Goal: Use online tool/utility: Utilize a website feature to perform a specific function

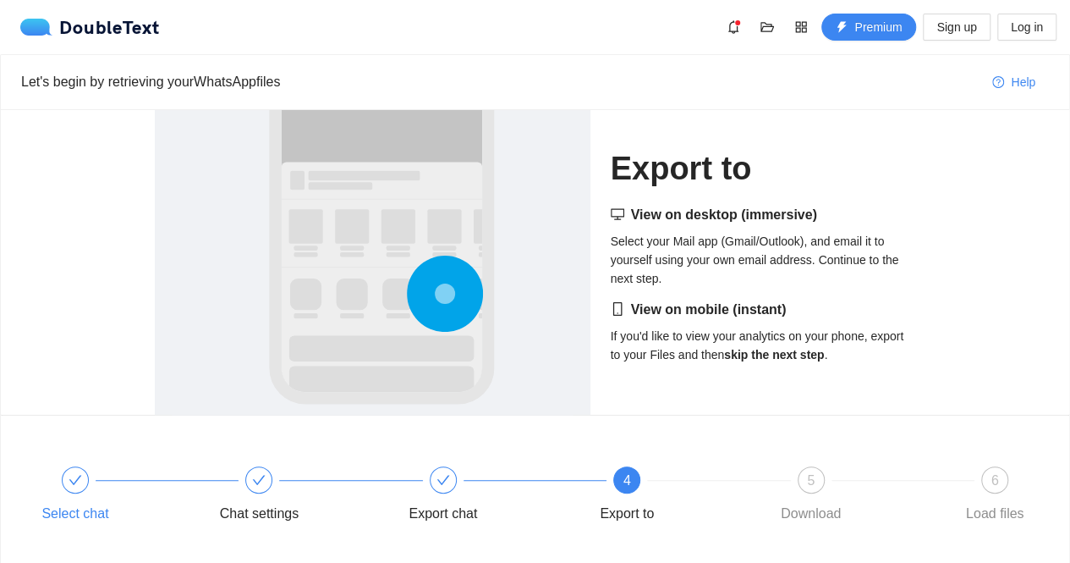
click at [59, 487] on div "Select chat" at bounding box center [118, 496] width 184 height 61
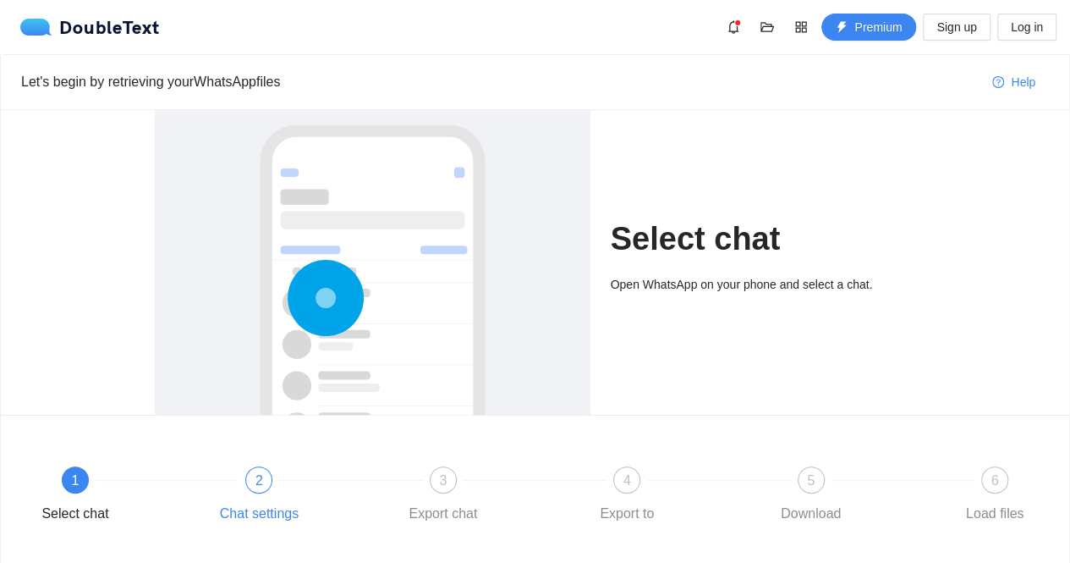
click at [260, 495] on div "2 Chat settings" at bounding box center [302, 496] width 184 height 61
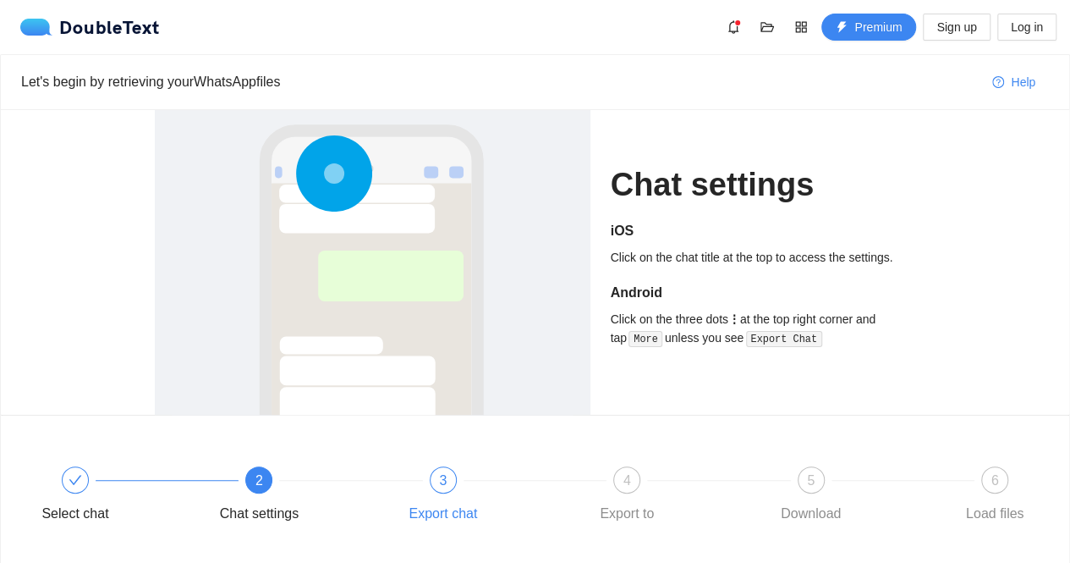
click at [452, 495] on div "3 Export chat" at bounding box center [486, 496] width 184 height 61
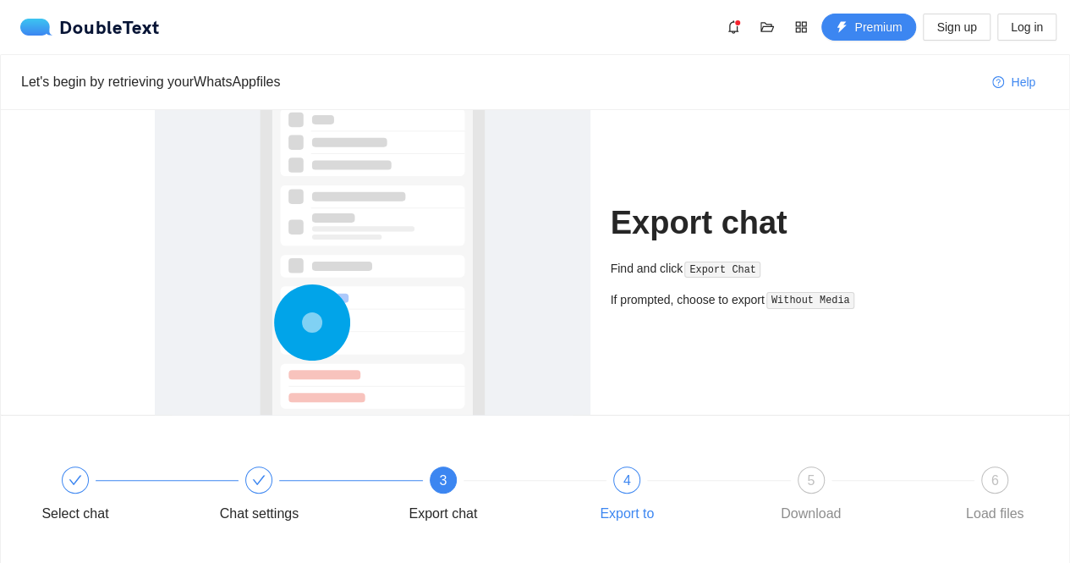
click at [633, 471] on div "4" at bounding box center [626, 479] width 27 height 27
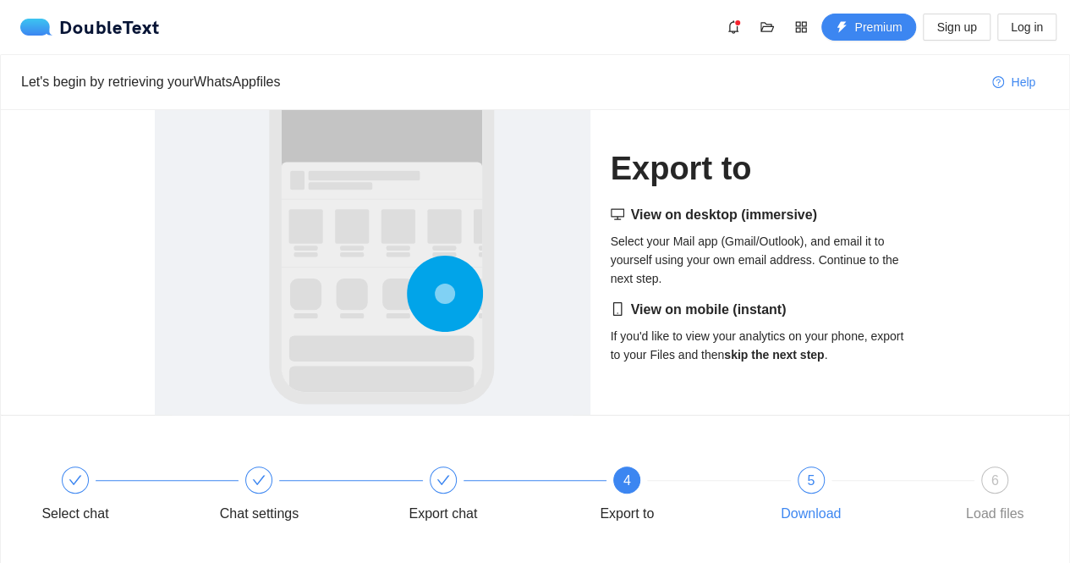
click at [812, 491] on div "5" at bounding box center [811, 479] width 27 height 27
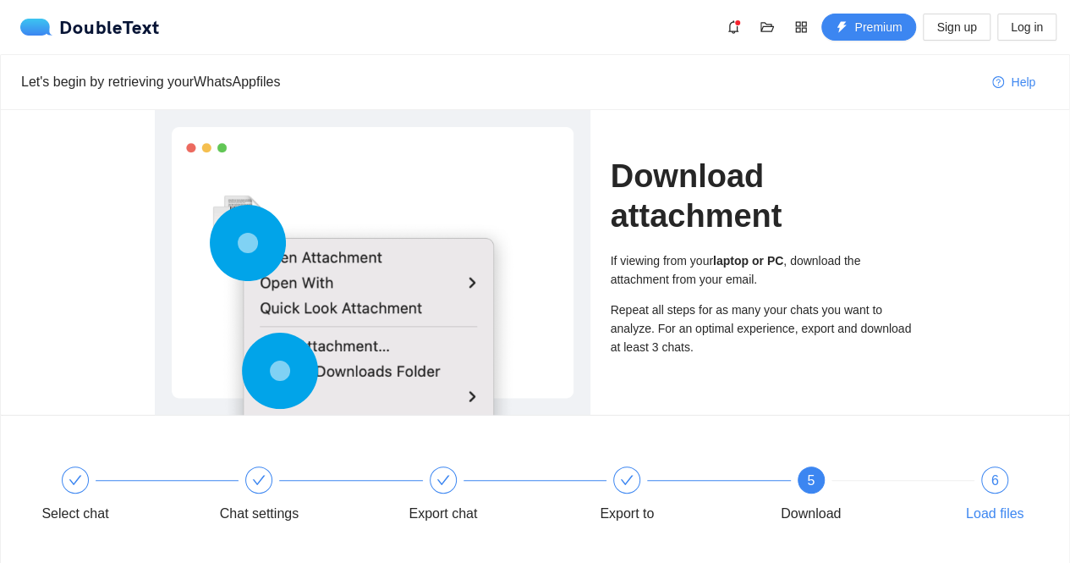
click at [998, 480] on div "6" at bounding box center [995, 479] width 27 height 27
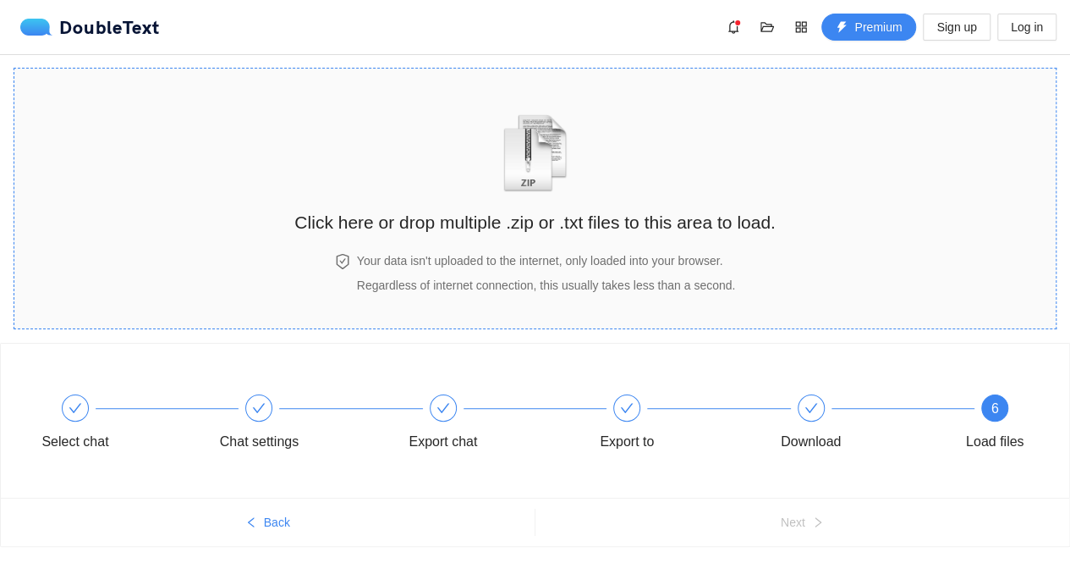
click at [349, 217] on h2 "Click here or drop multiple .zip or .txt files to this area to load." at bounding box center [534, 222] width 481 height 28
click at [811, 407] on icon "check" at bounding box center [812, 408] width 14 height 14
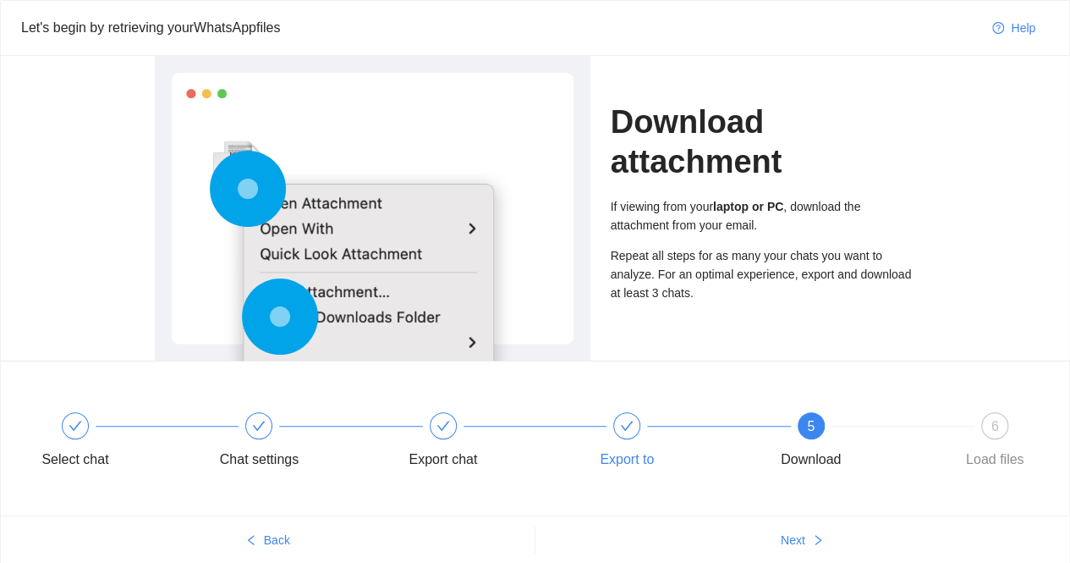
scroll to position [56, 0]
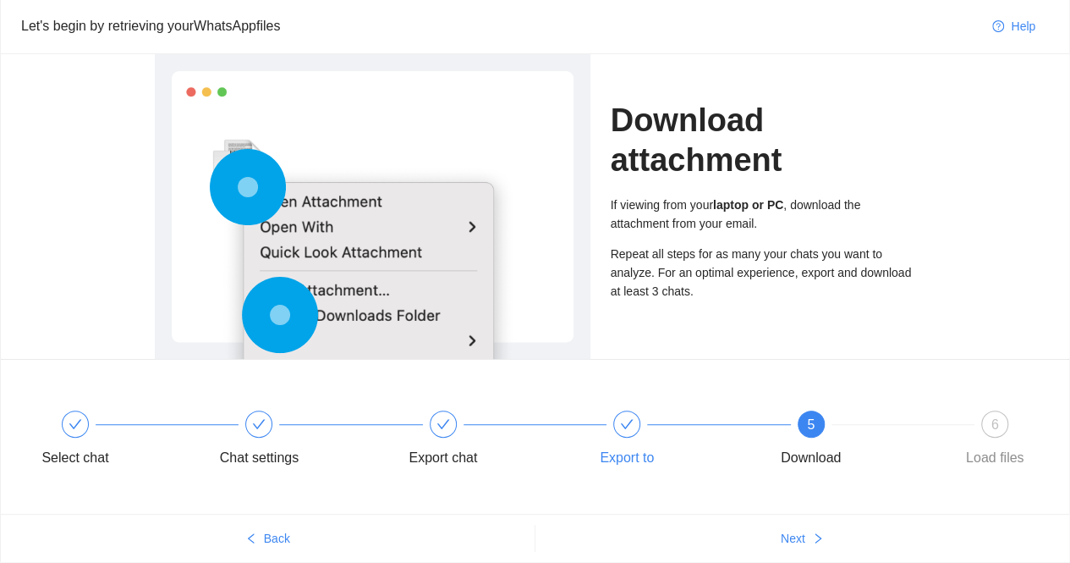
click at [651, 418] on div "Export to" at bounding box center [670, 440] width 184 height 61
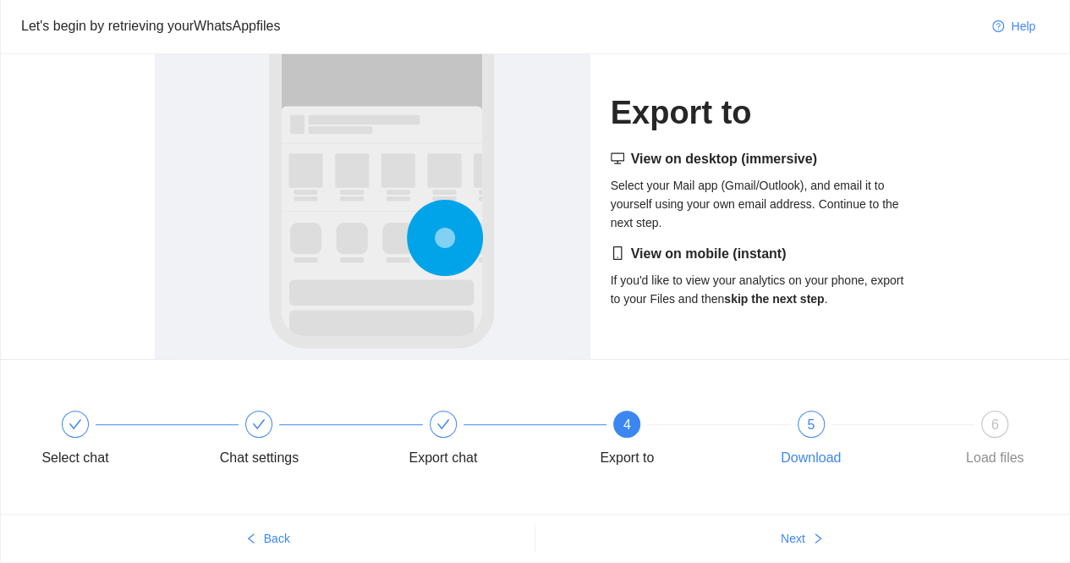
click at [814, 422] on div at bounding box center [903, 424] width 184 height 7
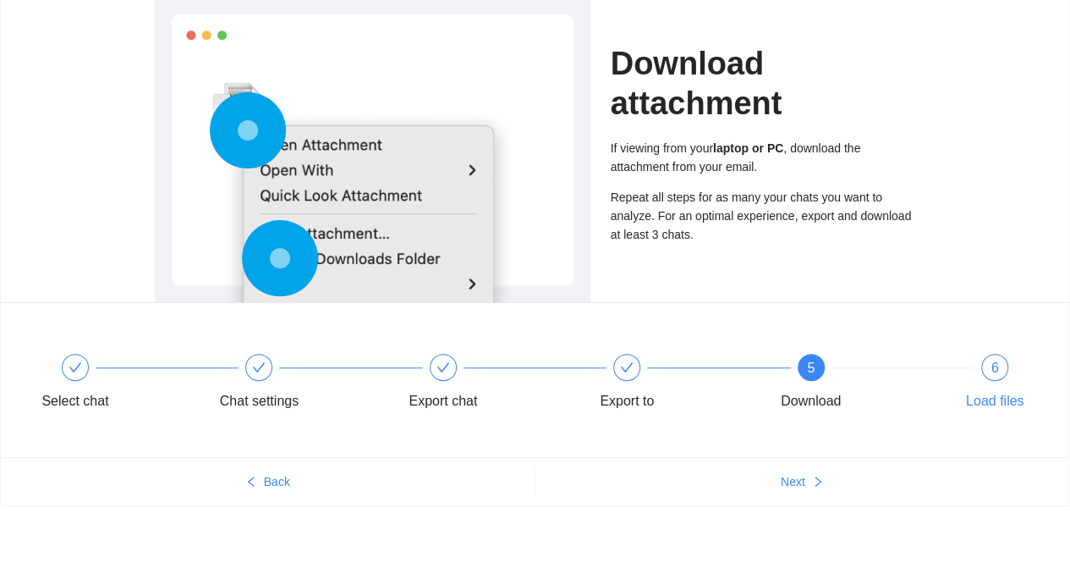
click at [1029, 365] on div "6 Load files" at bounding box center [995, 384] width 98 height 61
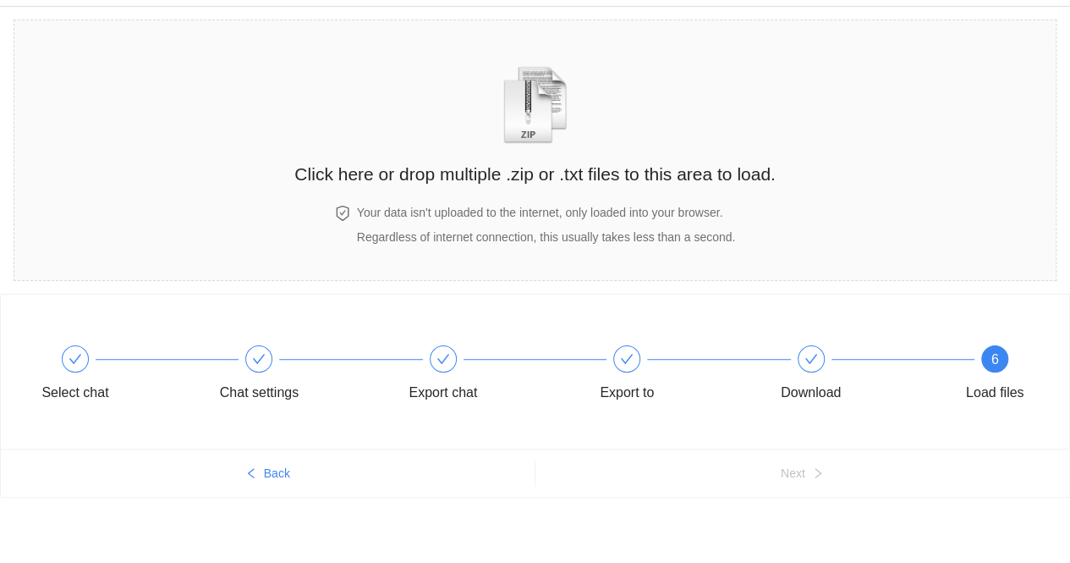
click at [1004, 370] on div "6 Load files" at bounding box center [995, 375] width 98 height 61
click at [371, 161] on h2 "Click here or drop multiple .zip or .txt files to this area to load." at bounding box center [534, 175] width 481 height 28
click at [858, 188] on section "Click here or drop multiple .zip or .txt files to this area to load. Your data …" at bounding box center [535, 150] width 1043 height 261
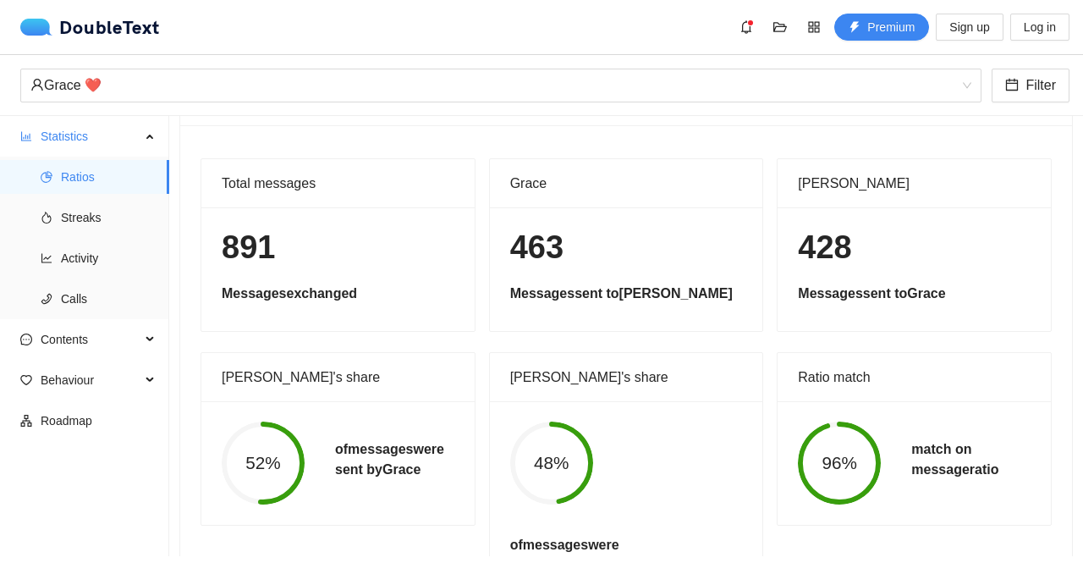
scroll to position [68, 0]
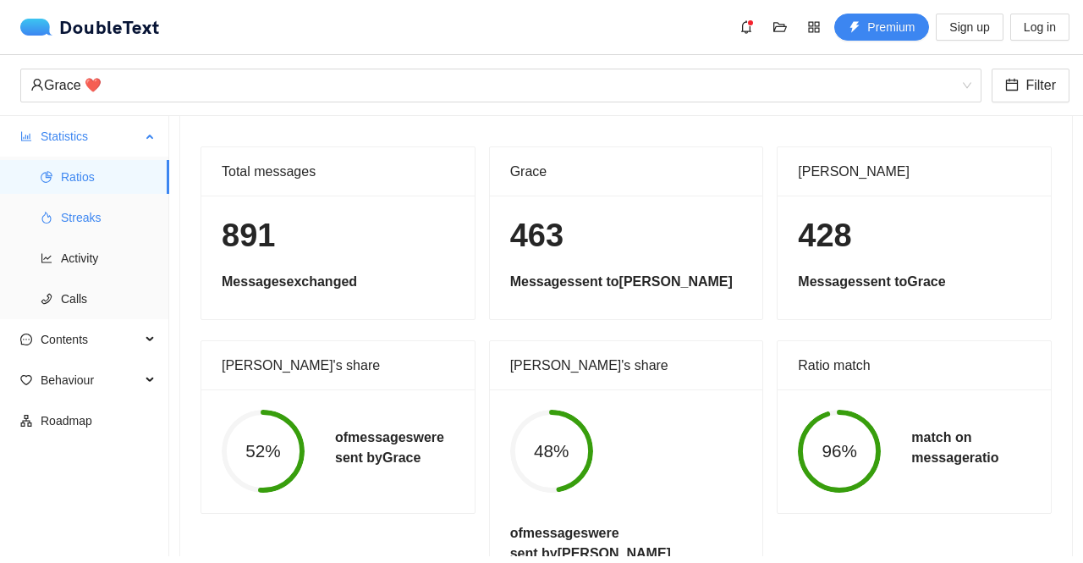
click at [91, 219] on span "Streaks" at bounding box center [108, 218] width 95 height 34
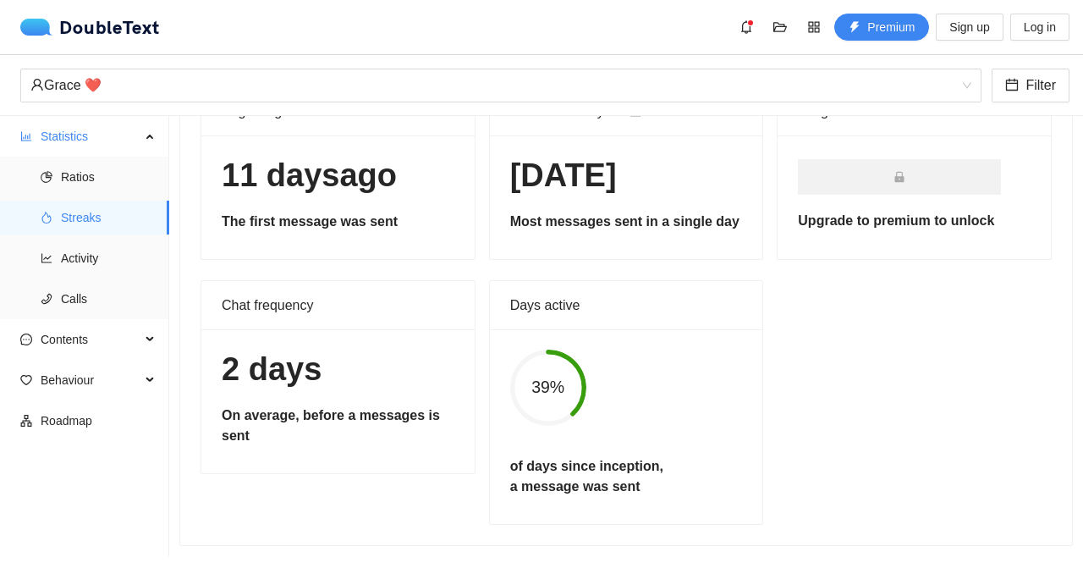
scroll to position [124, 0]
click at [129, 260] on span "Activity" at bounding box center [108, 258] width 95 height 34
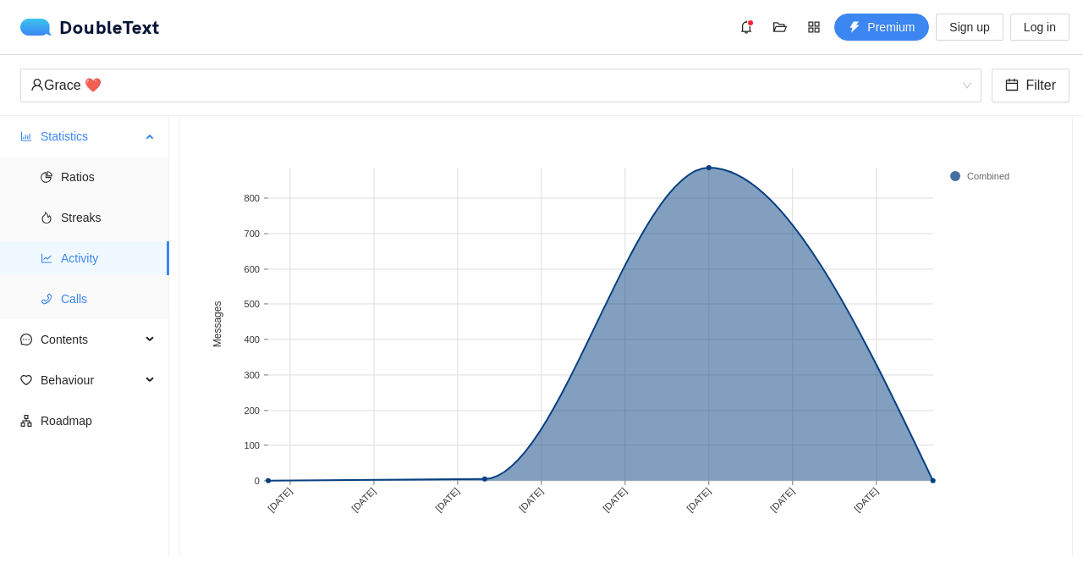
click at [113, 309] on span "Calls" at bounding box center [108, 299] width 95 height 34
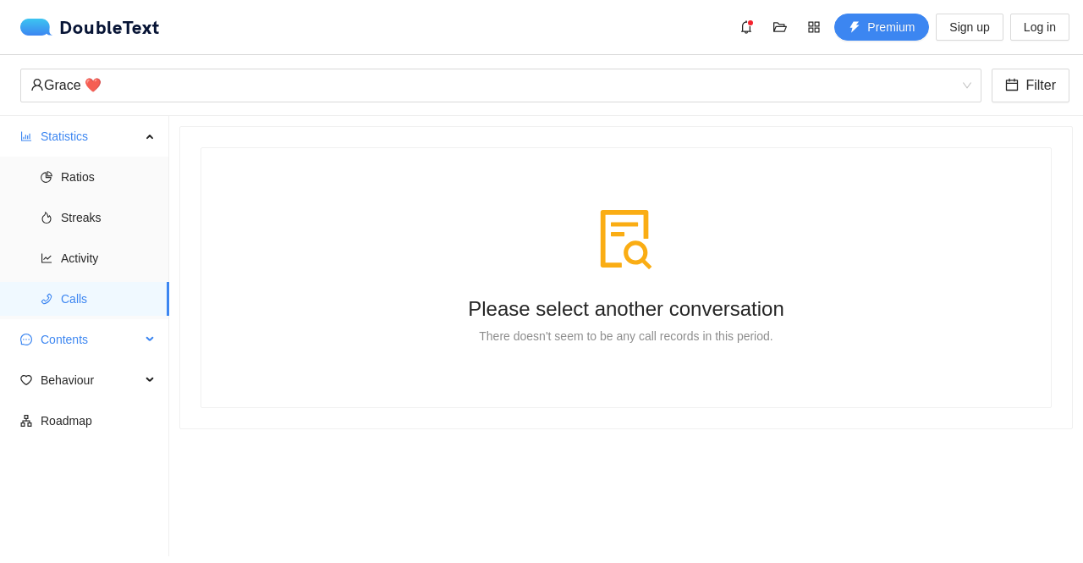
click at [110, 355] on span "Contents" at bounding box center [91, 339] width 100 height 34
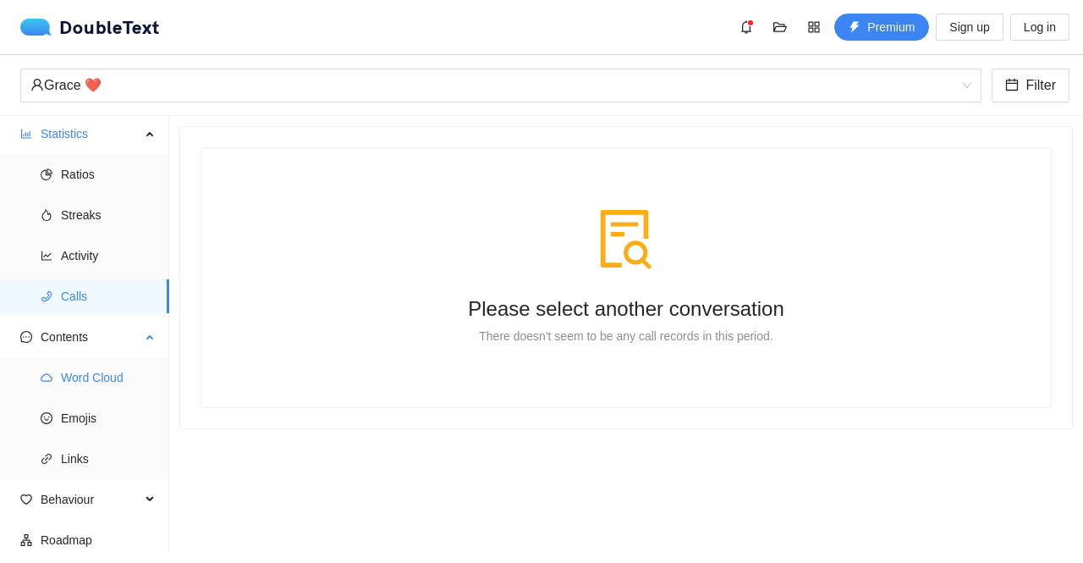
click at [112, 387] on span "Word Cloud" at bounding box center [108, 377] width 95 height 34
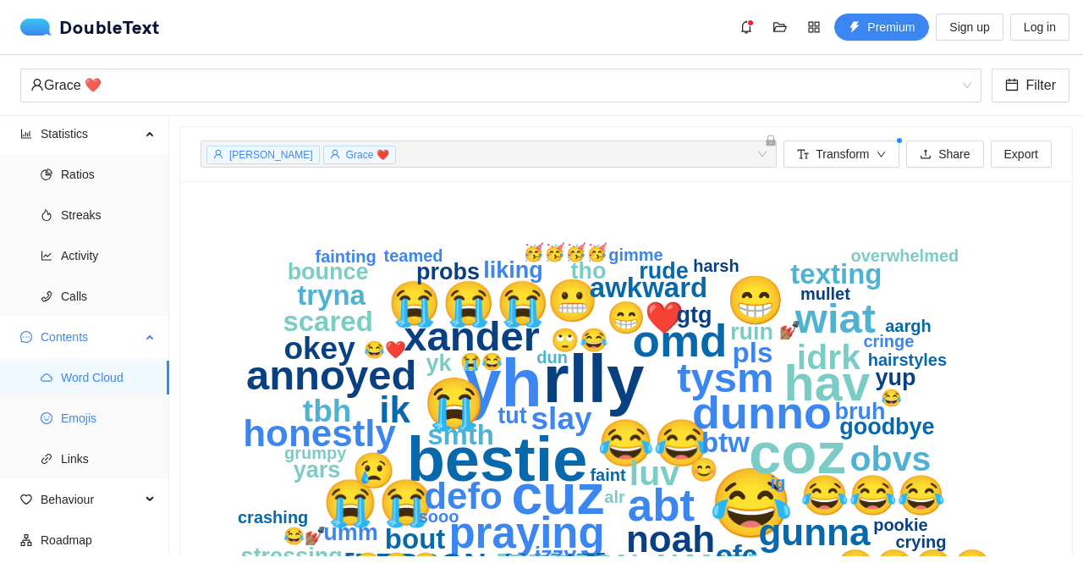
click at [125, 432] on span "Emojis" at bounding box center [108, 418] width 95 height 34
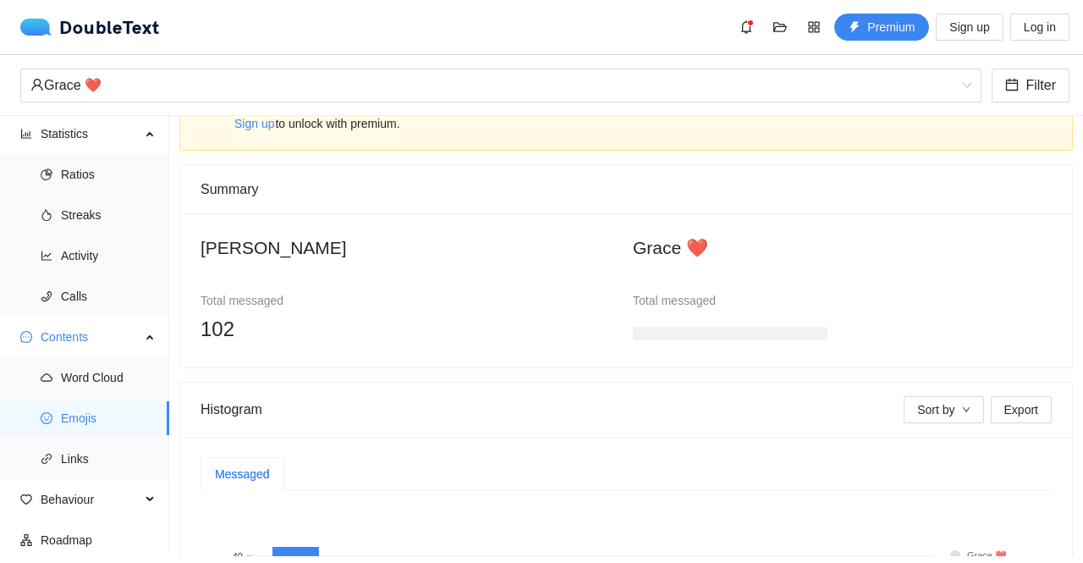
scroll to position [56, 0]
click at [604, 348] on div "[PERSON_NAME] Total messaged 102 Grace ❤️ Total messaged" at bounding box center [626, 289] width 892 height 154
click at [690, 344] on div "[PERSON_NAME] Total messaged 102 Grace ❤️ Total messaged" at bounding box center [626, 289] width 892 height 154
click at [702, 331] on h3 at bounding box center [730, 332] width 195 height 14
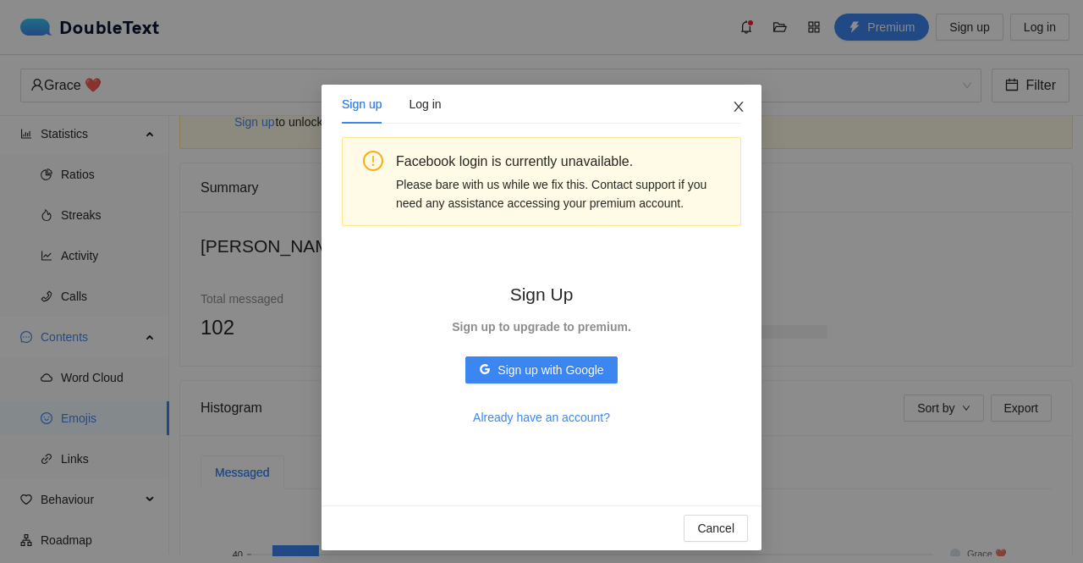
click at [734, 109] on icon "close" at bounding box center [738, 107] width 9 height 10
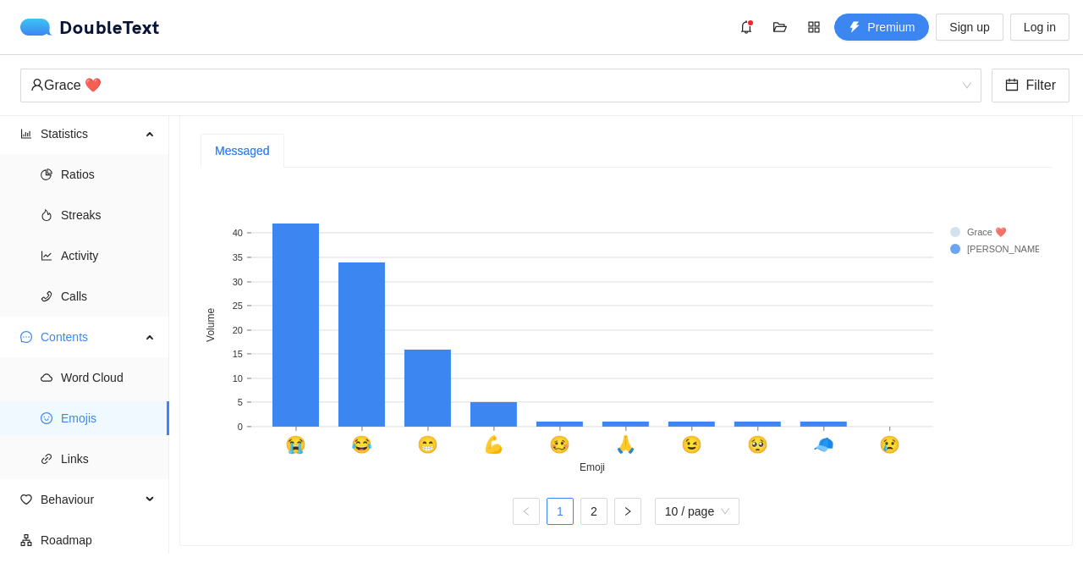
scroll to position [387, 0]
click at [587, 506] on link "2" at bounding box center [593, 510] width 25 height 25
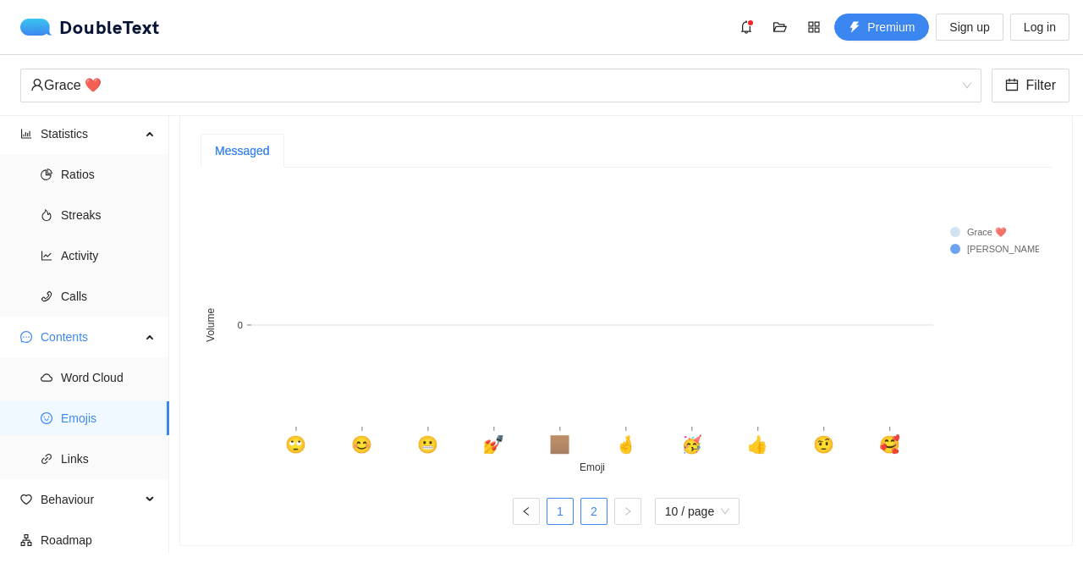
click at [561, 503] on link "1" at bounding box center [559, 510] width 25 height 25
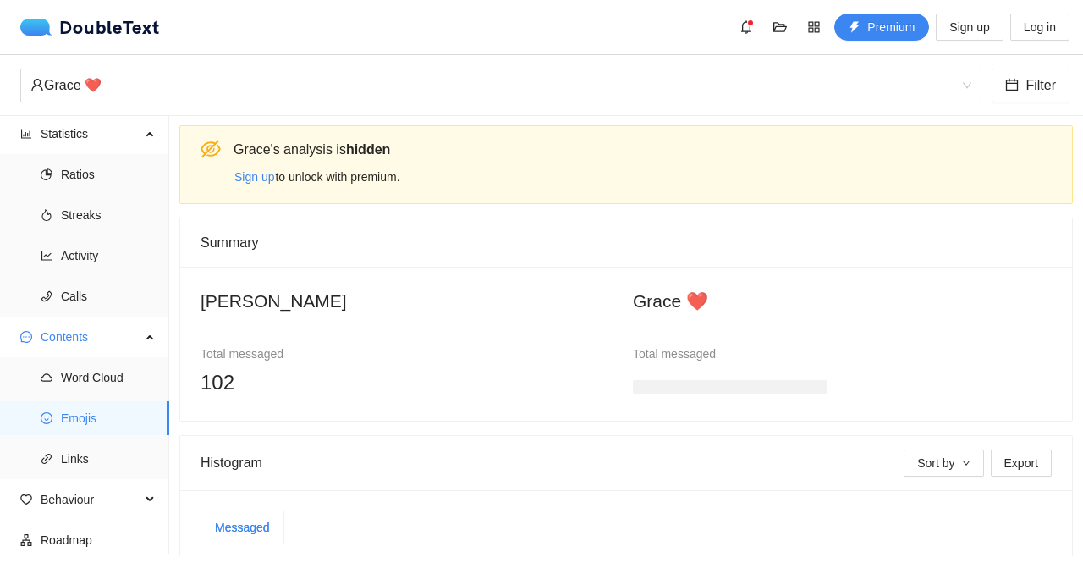
scroll to position [0, 0]
click at [88, 450] on span "Links" at bounding box center [108, 459] width 95 height 34
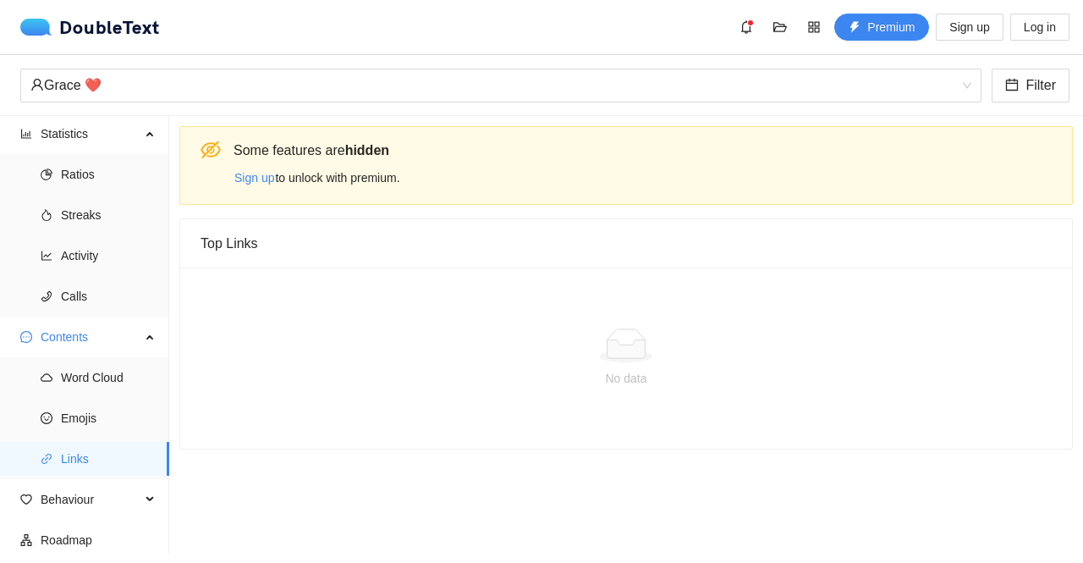
click at [90, 519] on ul "Statistics Ratios Streaks Activity Calls Contents Word Cloud Emojis Links Behav…" at bounding box center [84, 333] width 169 height 440
click at [88, 512] on span "Behaviour" at bounding box center [91, 499] width 100 height 34
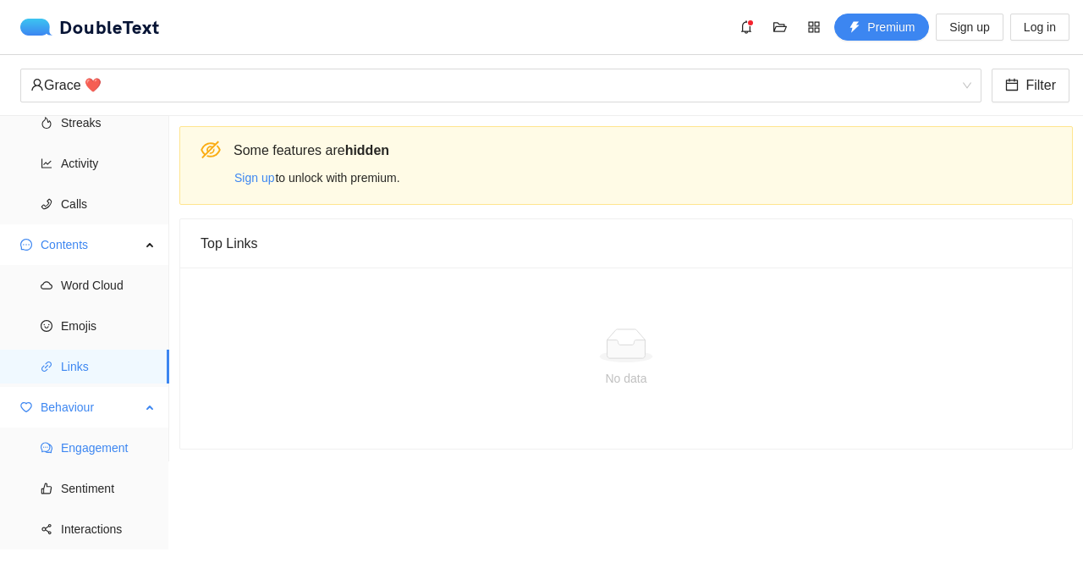
scroll to position [115, 0]
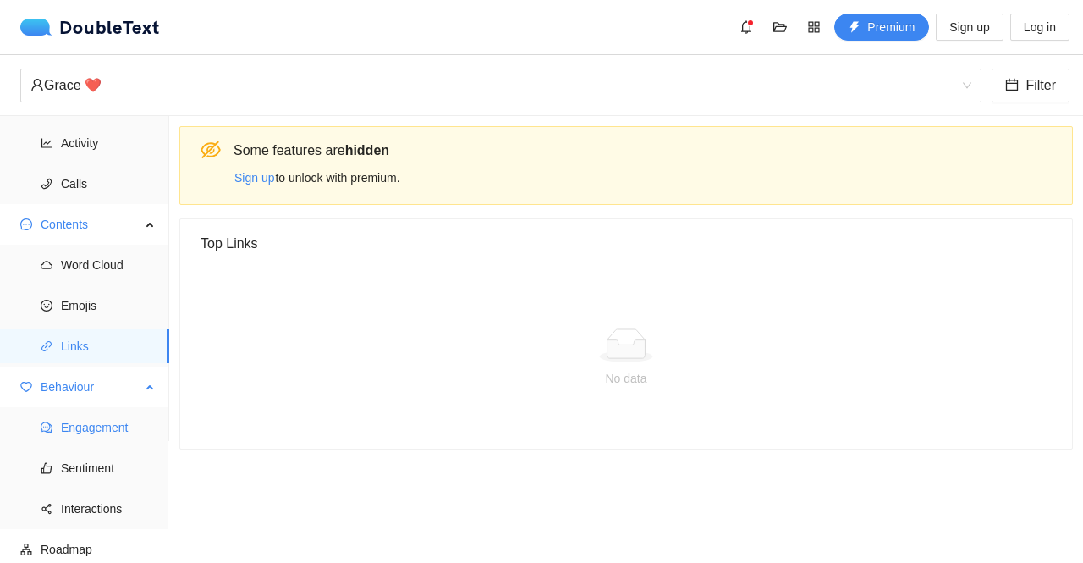
click at [102, 437] on span "Engagement" at bounding box center [108, 427] width 95 height 34
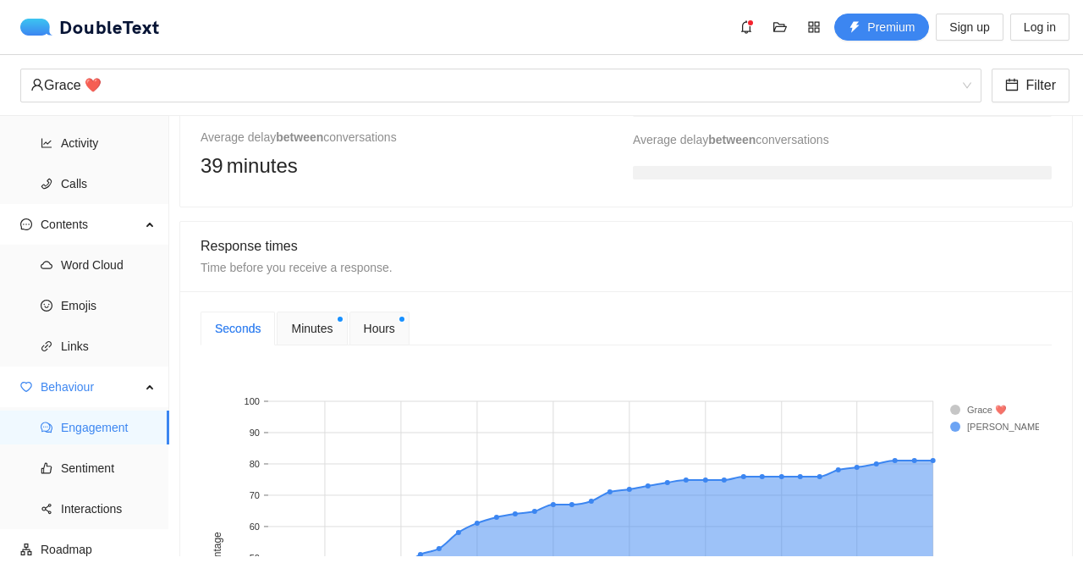
scroll to position [564, 0]
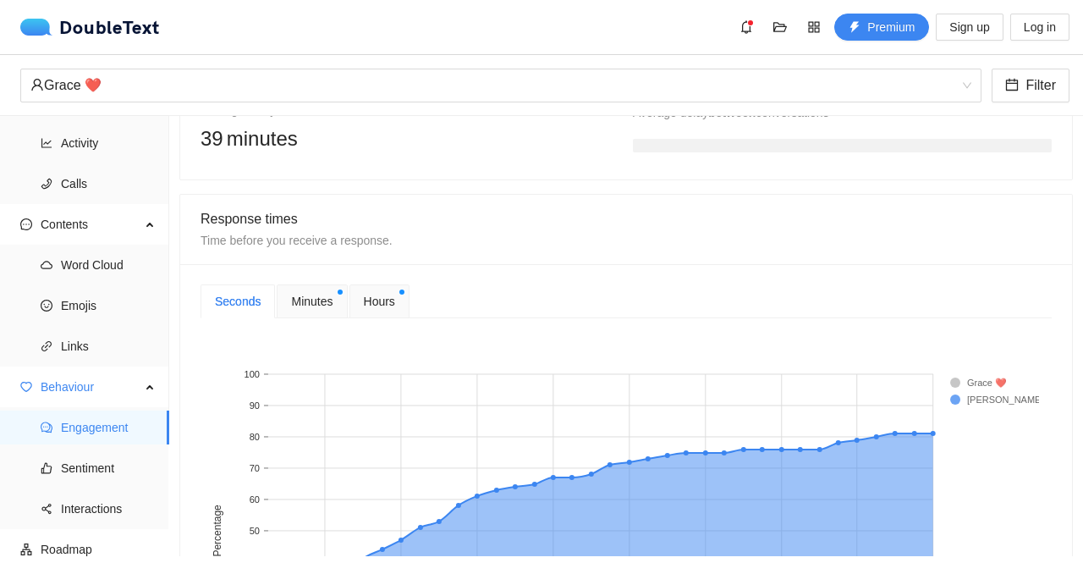
click at [345, 295] on div "Seconds Minutes Hours" at bounding box center [305, 301] width 209 height 34
click at [376, 295] on span "Hours" at bounding box center [379, 301] width 31 height 19
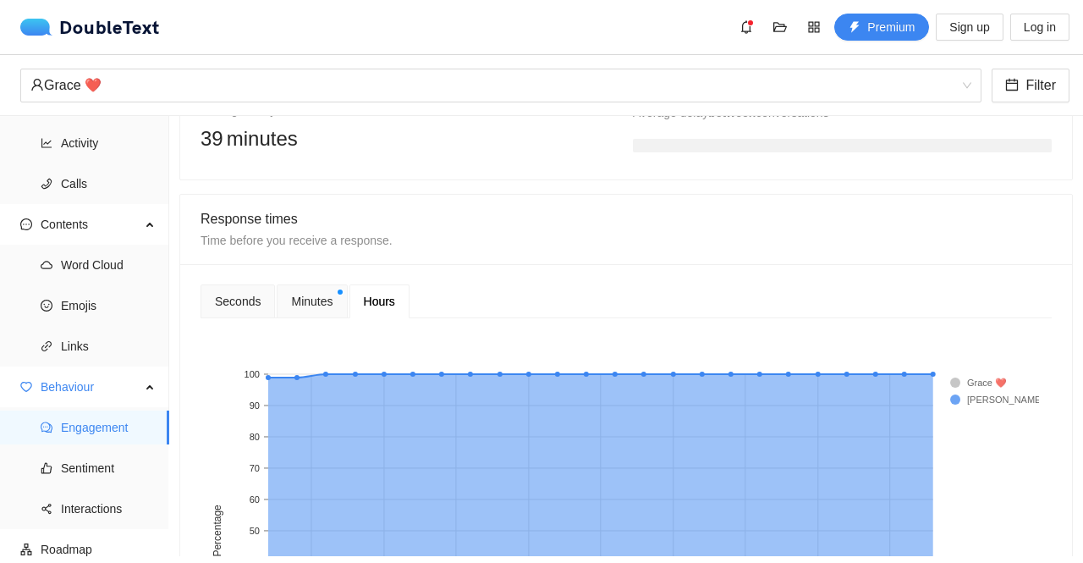
click at [332, 302] on div "Minutes" at bounding box center [312, 301] width 70 height 34
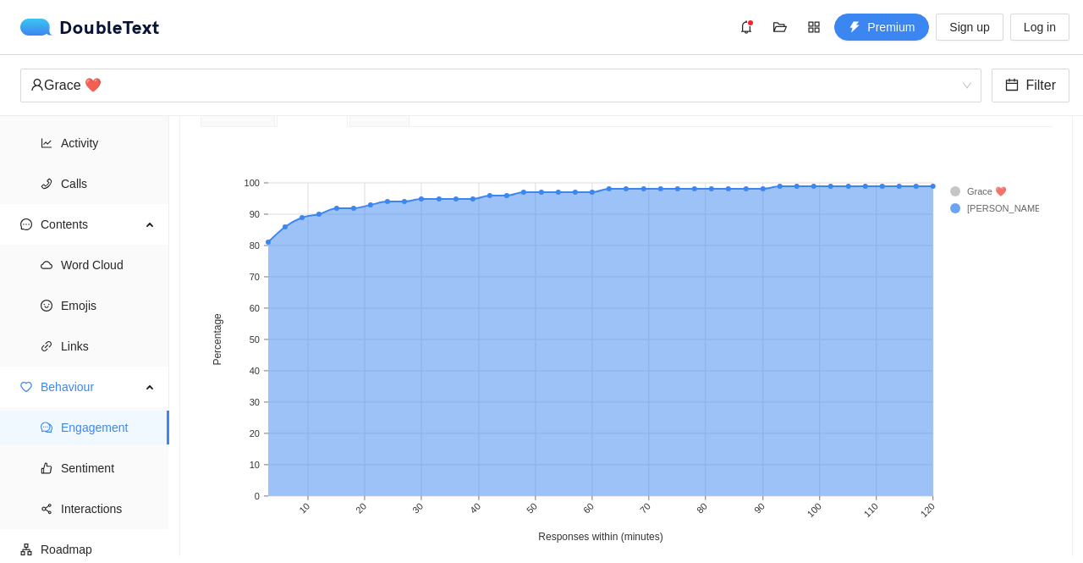
scroll to position [846, 0]
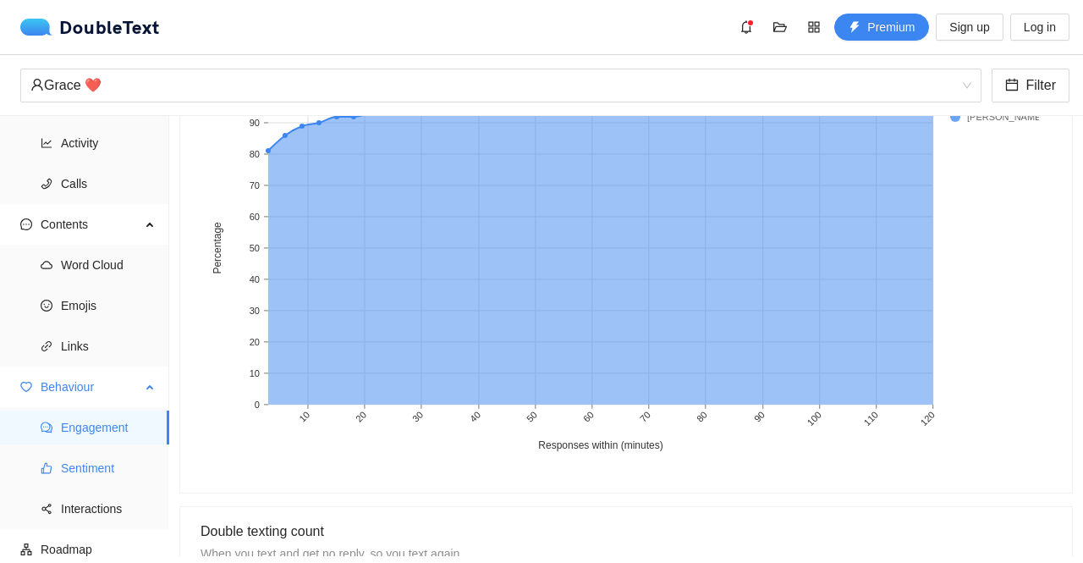
click at [139, 458] on span "Sentiment" at bounding box center [108, 468] width 95 height 34
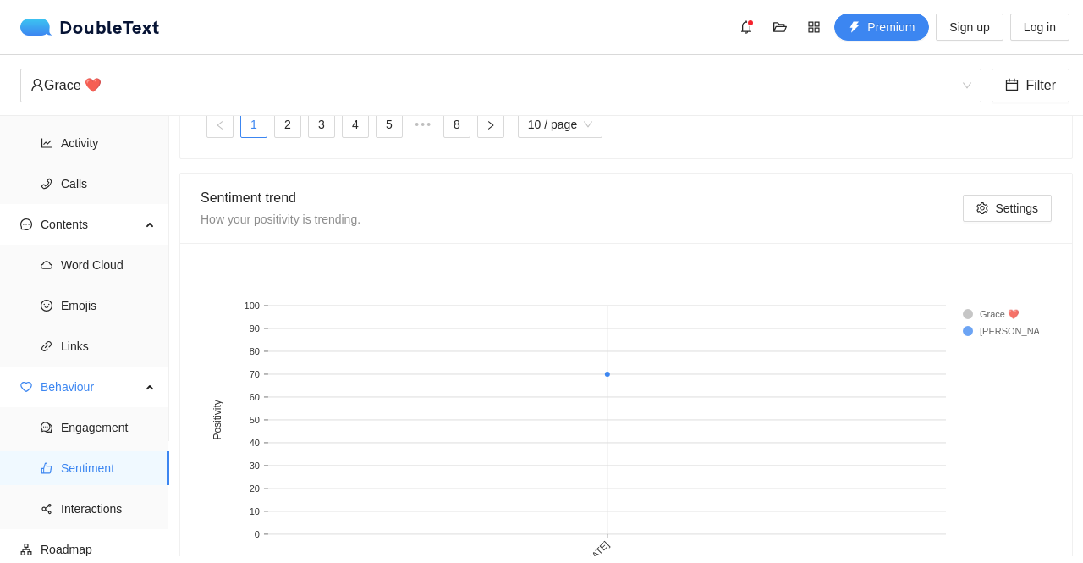
scroll to position [965, 0]
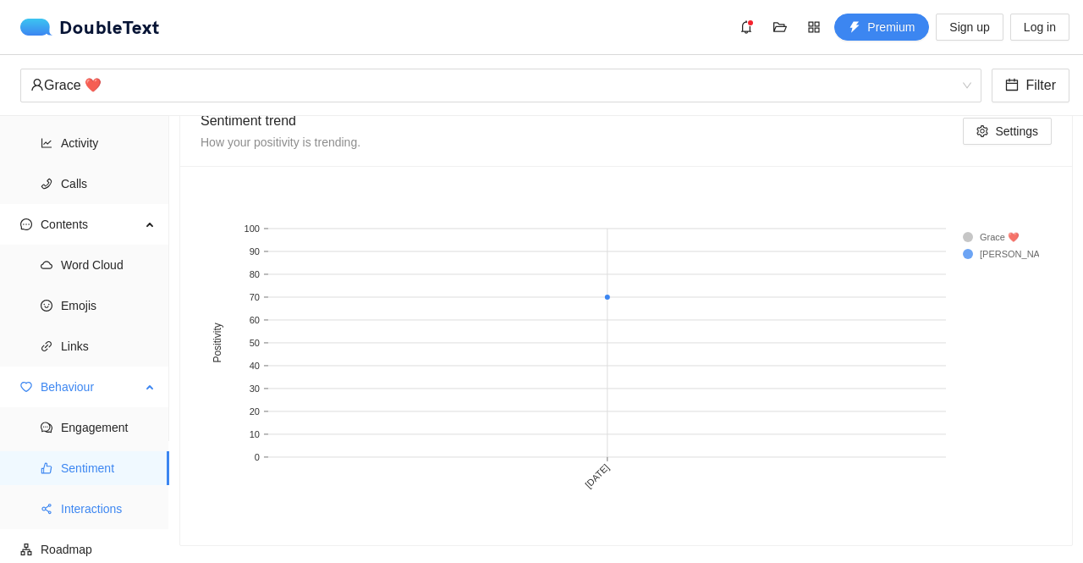
click at [112, 498] on span "Interactions" at bounding box center [108, 509] width 95 height 34
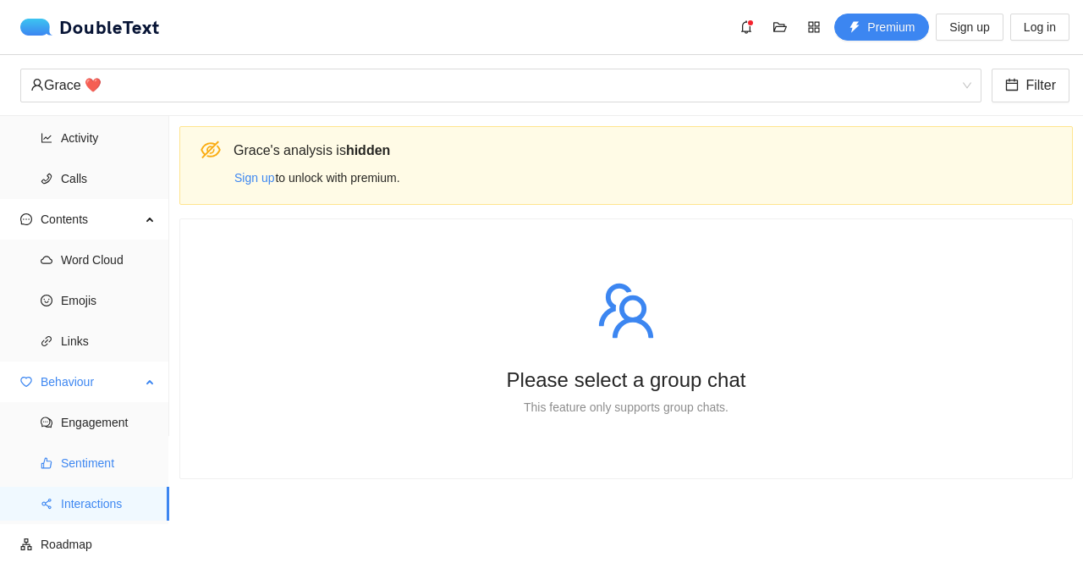
scroll to position [124, 0]
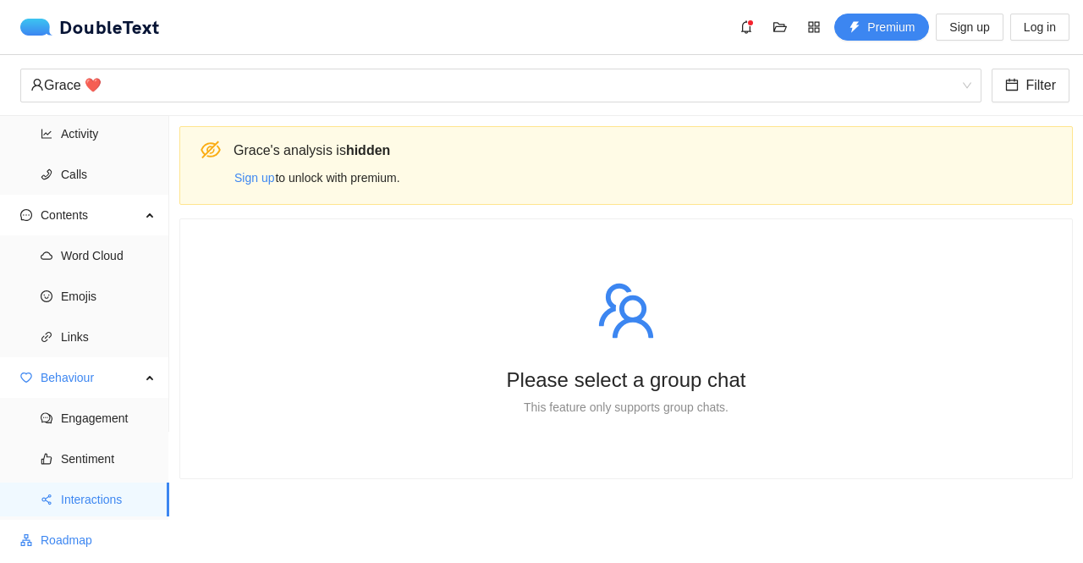
click at [108, 542] on span "Roadmap" at bounding box center [98, 540] width 115 height 34
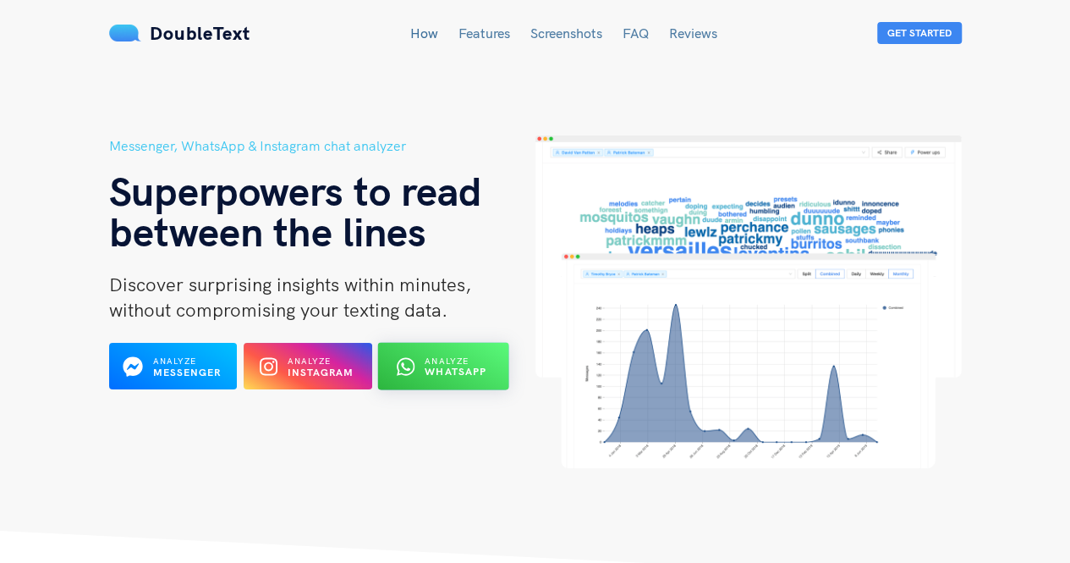
click at [462, 351] on button "Analyze WhatsApp" at bounding box center [443, 366] width 131 height 47
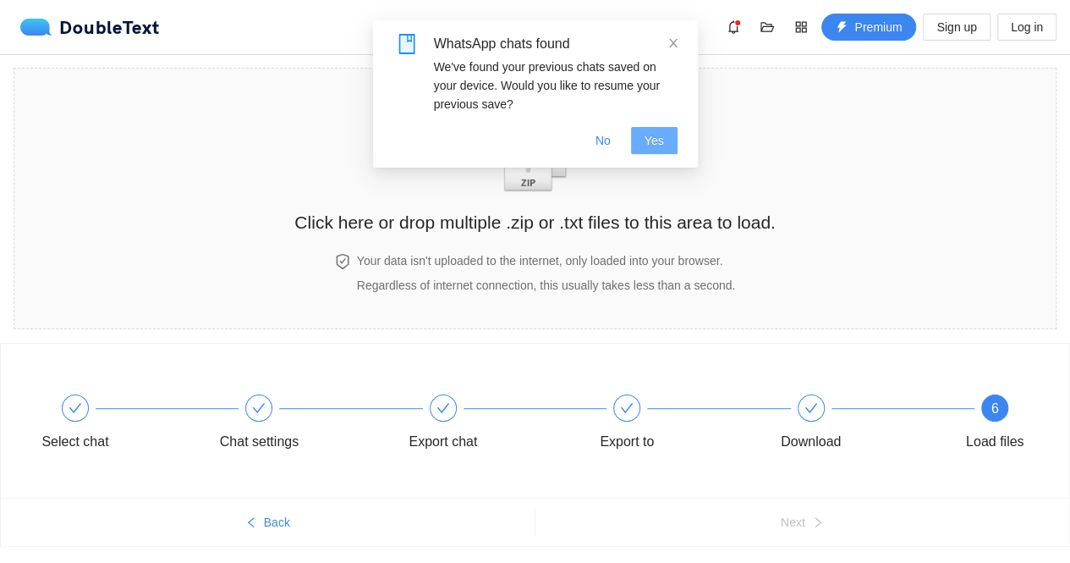
click at [634, 135] on button "Yes" at bounding box center [654, 140] width 47 height 27
